Goal: Transaction & Acquisition: Purchase product/service

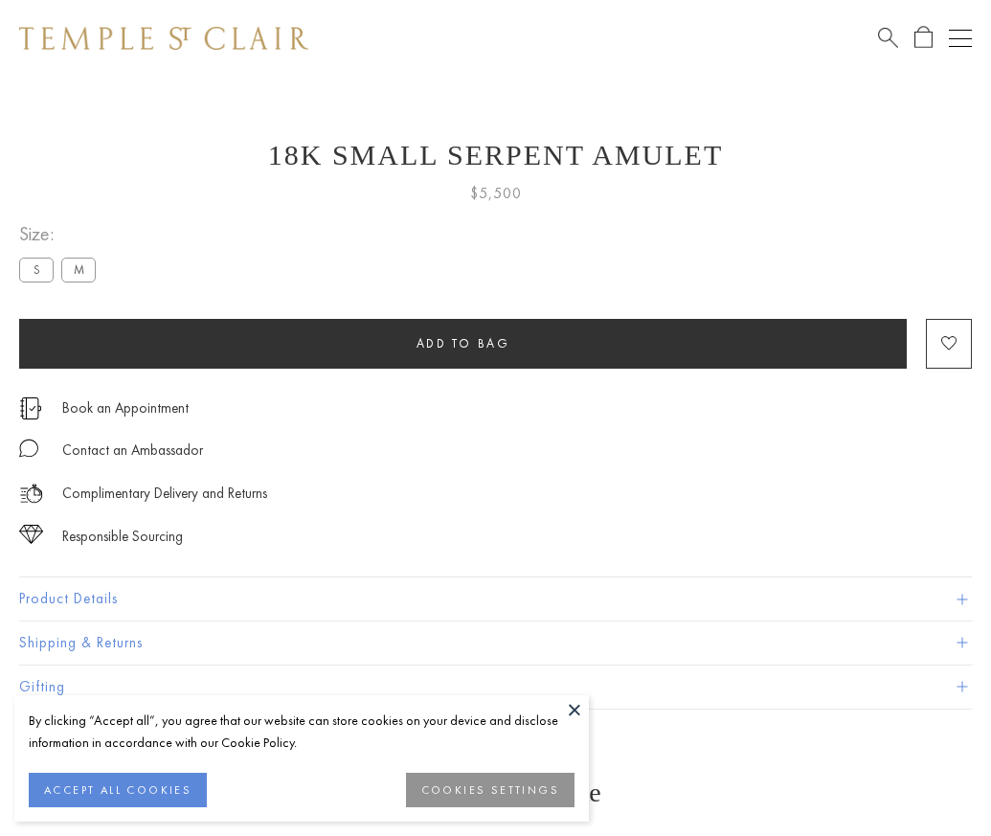
click at [462, 343] on span "Add to bag" at bounding box center [463, 343] width 94 height 16
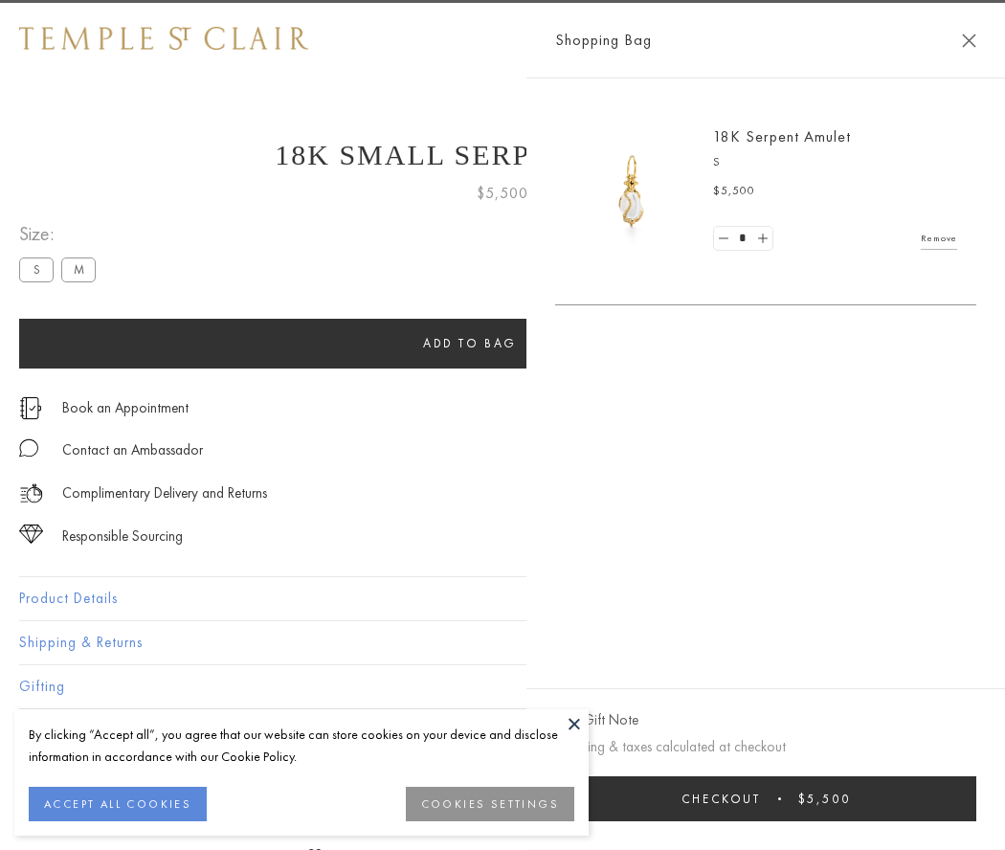
click at [761, 798] on span "Checkout" at bounding box center [720, 799] width 79 height 16
